Goal: Task Accomplishment & Management: Use online tool/utility

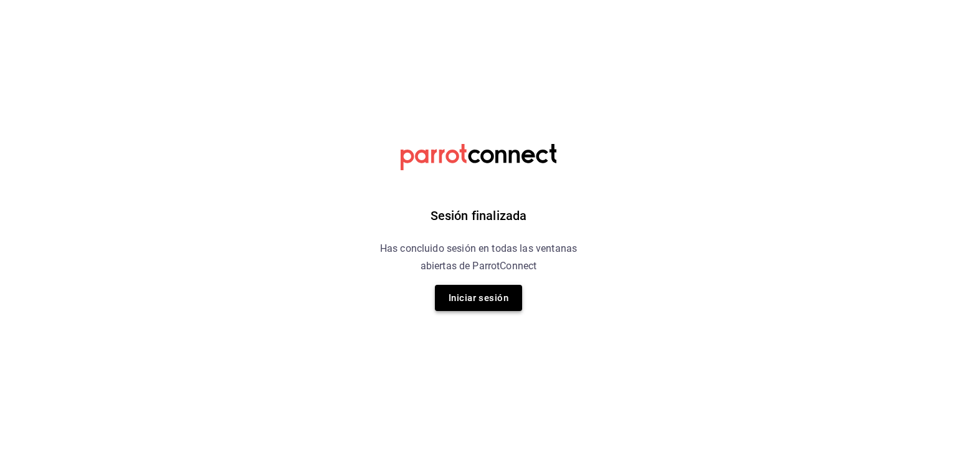
click at [465, 295] on button "Iniciar sesión" at bounding box center [478, 298] width 87 height 26
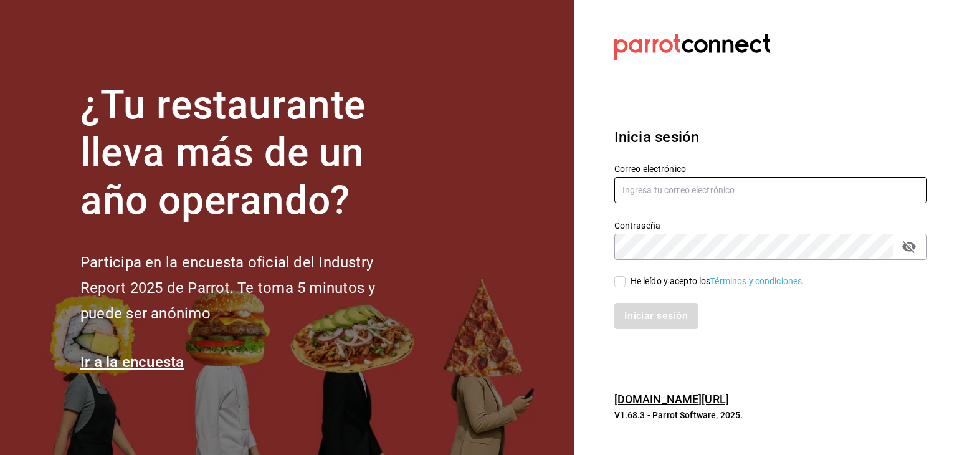
type input "jeduardo.quiroz.torres@gmail.com"
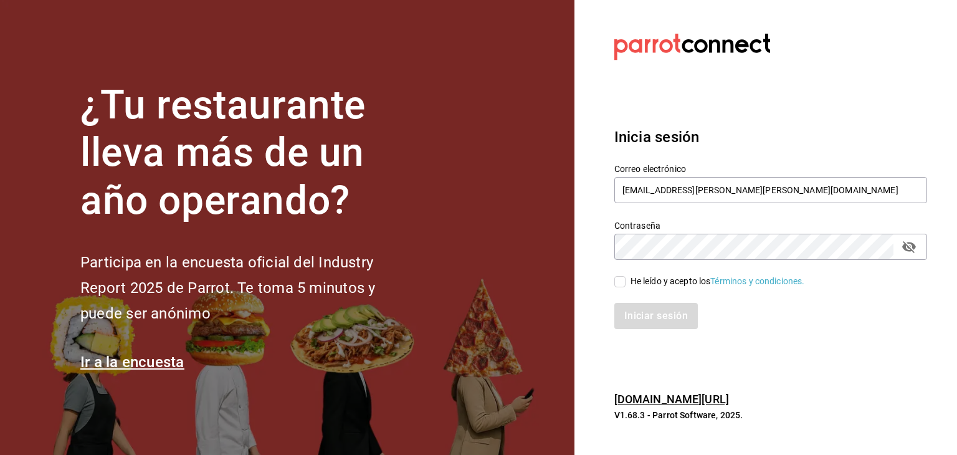
click at [619, 278] on input "He leído y acepto los Términos y condiciones." at bounding box center [619, 281] width 11 height 11
checkbox input "true"
click at [646, 315] on button "Iniciar sesión" at bounding box center [656, 316] width 85 height 26
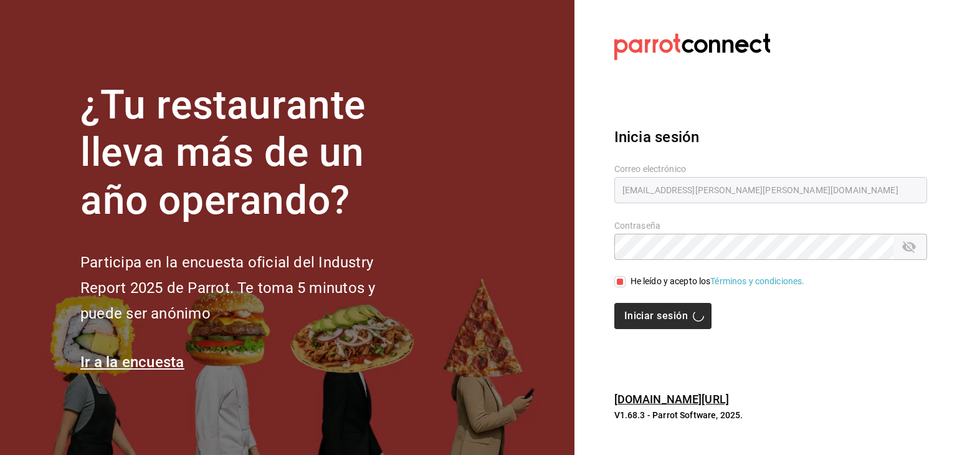
click at [646, 315] on div "Iniciar sesión" at bounding box center [770, 316] width 313 height 26
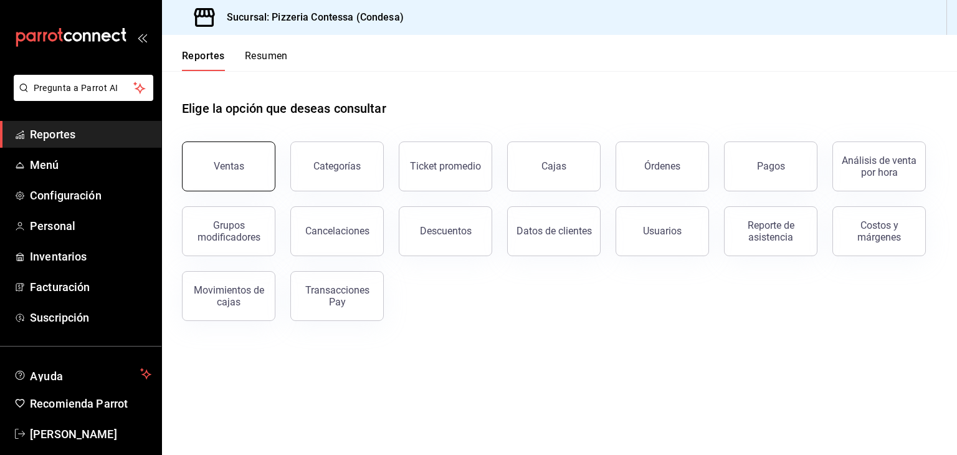
click at [214, 168] on button "Ventas" at bounding box center [228, 166] width 93 height 50
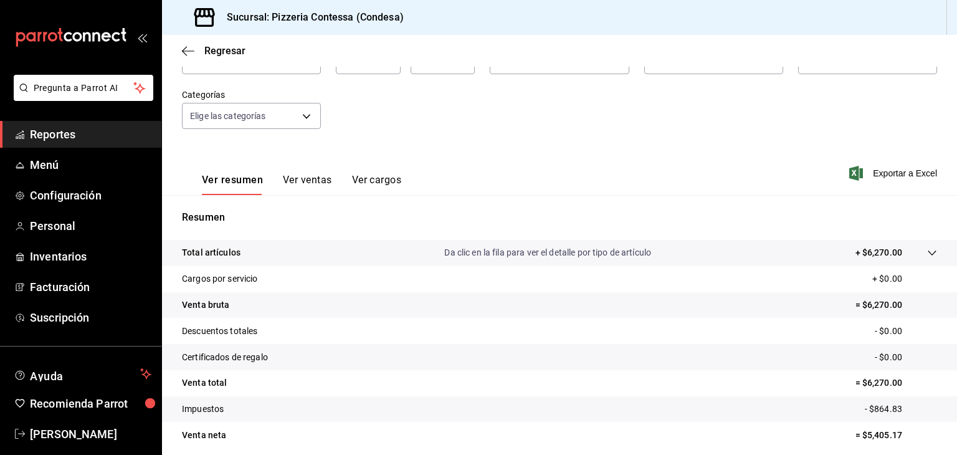
scroll to position [142, 0]
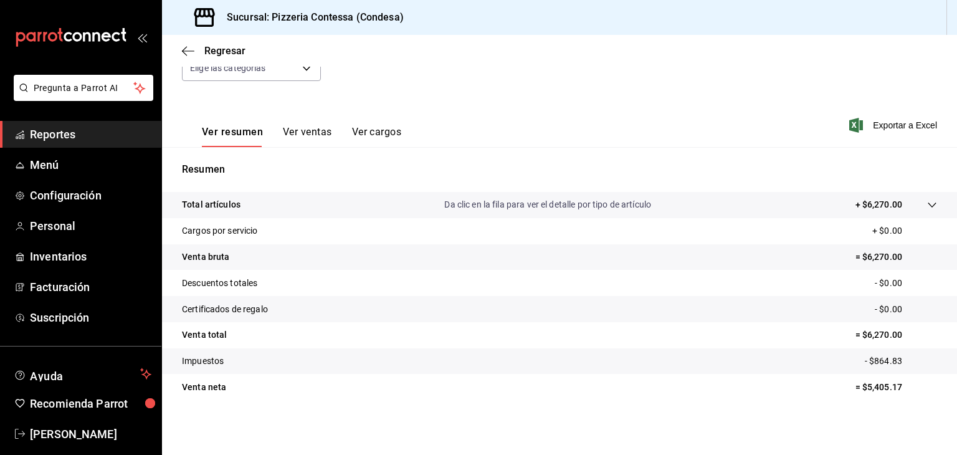
click at [524, 272] on tr "Descuentos totales - $0.00" at bounding box center [559, 283] width 795 height 26
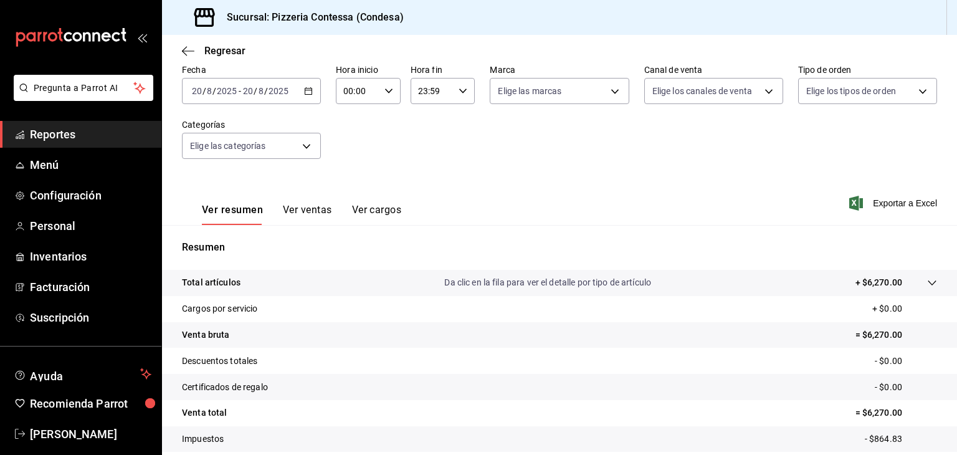
scroll to position [57, 0]
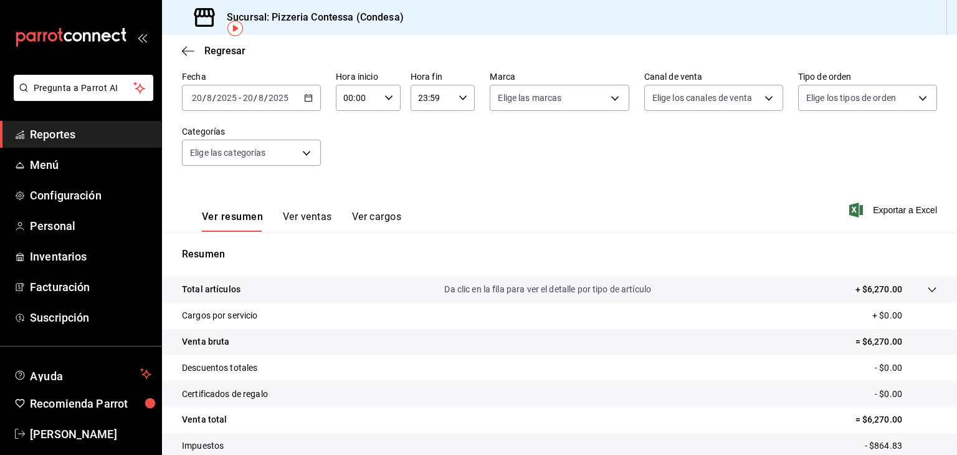
click at [224, 283] on p "Total artículos" at bounding box center [211, 289] width 59 height 13
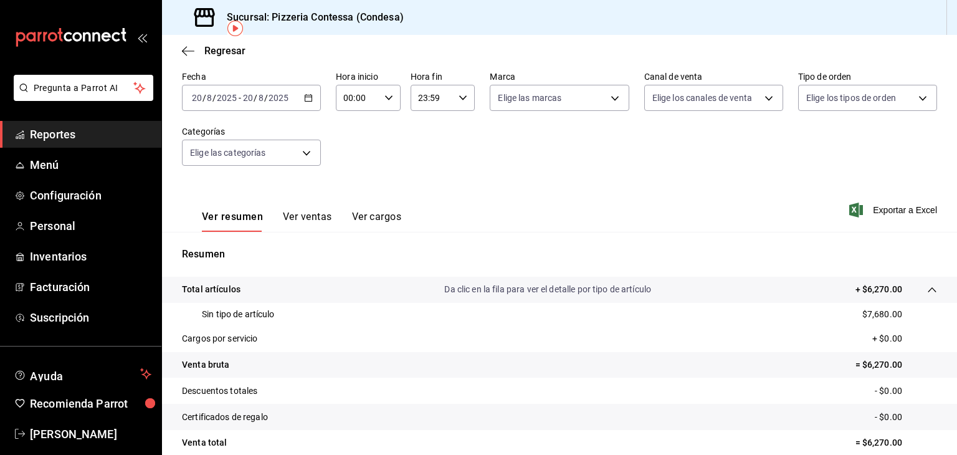
scroll to position [166, 0]
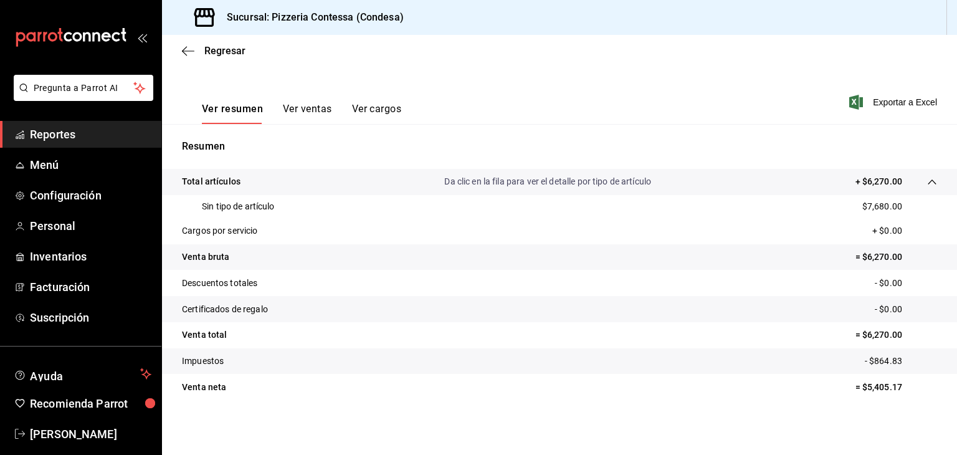
click at [300, 103] on button "Ver ventas" at bounding box center [307, 113] width 49 height 21
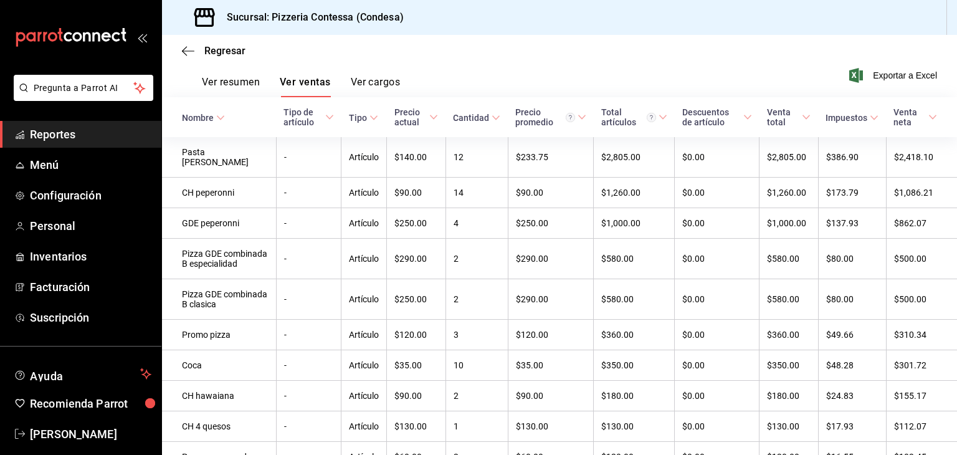
scroll to position [184, 0]
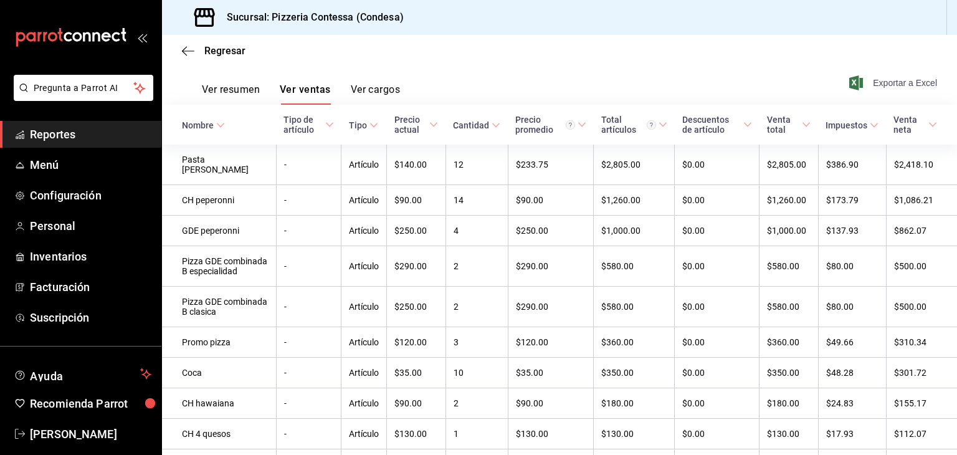
click at [875, 79] on span "Exportar a Excel" at bounding box center [894, 82] width 85 height 15
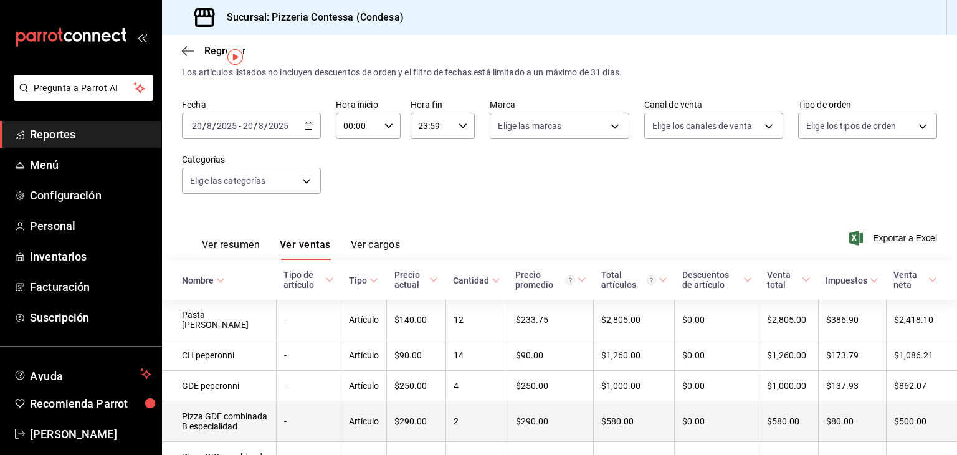
scroll to position [29, 0]
